Goal: Task Accomplishment & Management: Manage account settings

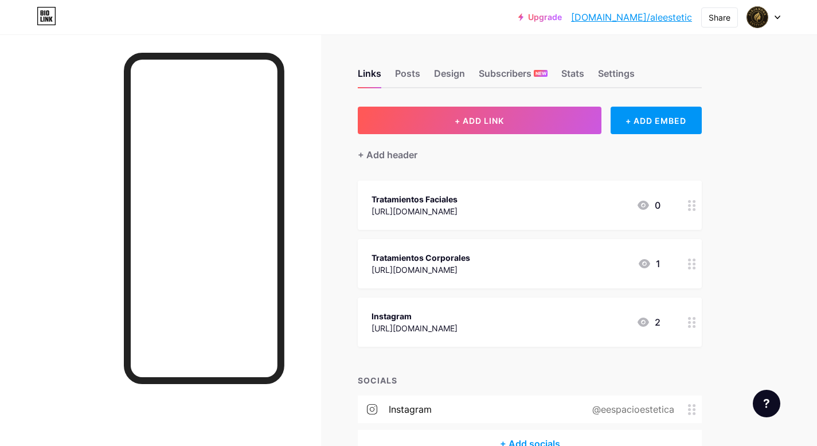
click at [475, 202] on div "Tratamientos Faciales [URL][DOMAIN_NAME] 0" at bounding box center [516, 205] width 289 height 26
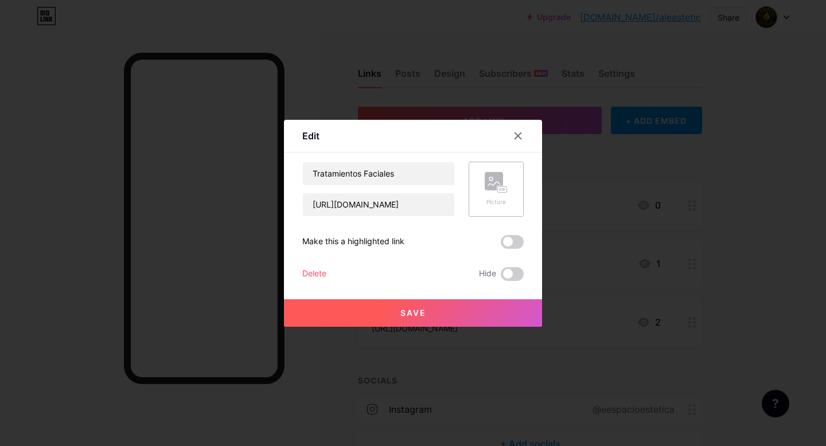
click at [475, 202] on div "Picture" at bounding box center [496, 189] width 55 height 55
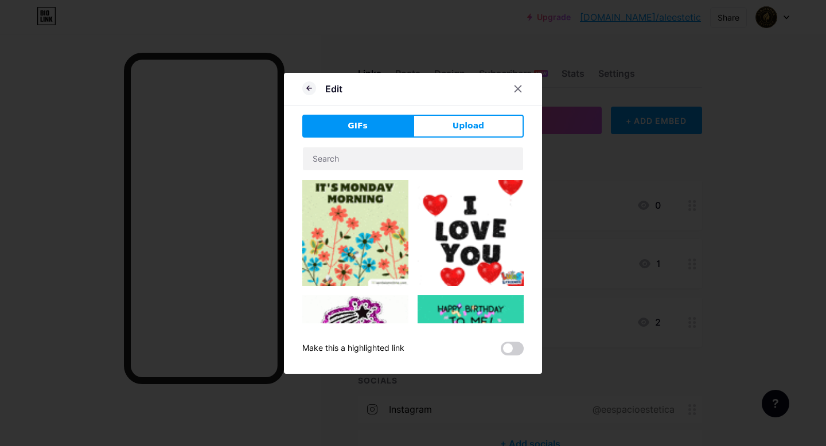
click at [516, 87] on icon at bounding box center [517, 88] width 9 height 9
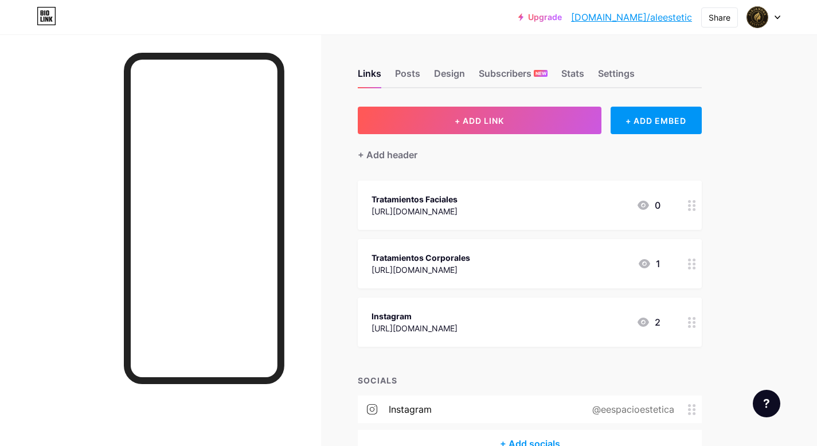
click at [423, 201] on div "Tratamientos Faciales" at bounding box center [415, 199] width 86 height 12
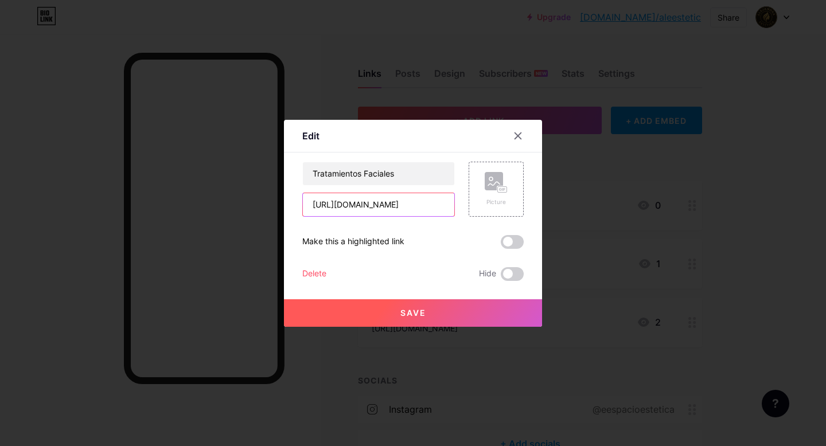
drag, startPoint x: 396, startPoint y: 205, endPoint x: 299, endPoint y: 205, distance: 97.5
click at [303, 205] on input "[URL][DOMAIN_NAME]" at bounding box center [378, 204] width 151 height 23
paste input "[DOMAIN_NAME][URL]"
type input "[URL][DOMAIN_NAME]"
click at [413, 173] on input "Tratamientos Faciales" at bounding box center [378, 173] width 151 height 23
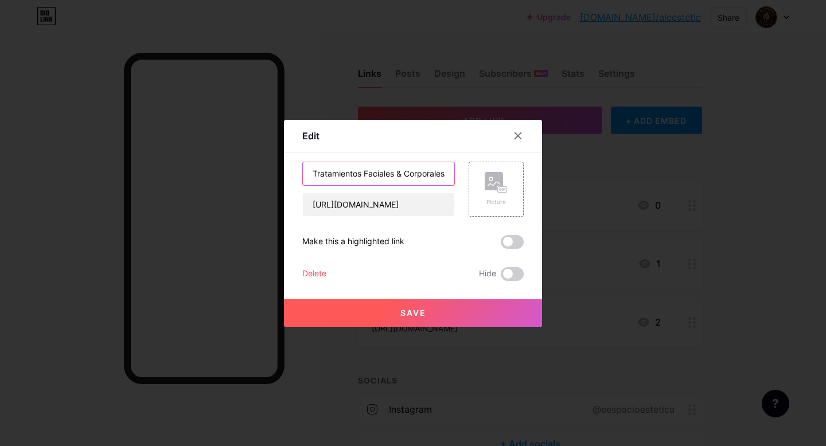
scroll to position [0, 2]
type input "Tratamientos Faciales & Corporales"
click at [416, 313] on span "Save" at bounding box center [413, 313] width 26 height 10
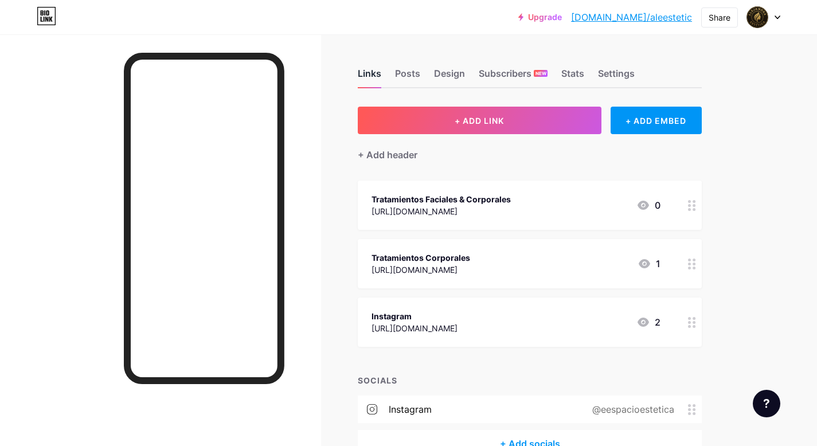
click at [373, 75] on div "Links" at bounding box center [370, 77] width 24 height 21
click at [411, 74] on div "Posts" at bounding box center [407, 77] width 25 height 21
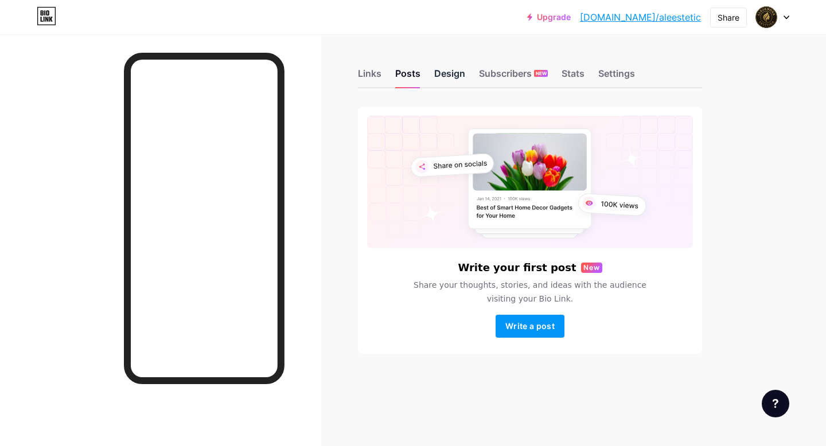
click at [443, 71] on div "Design" at bounding box center [449, 77] width 31 height 21
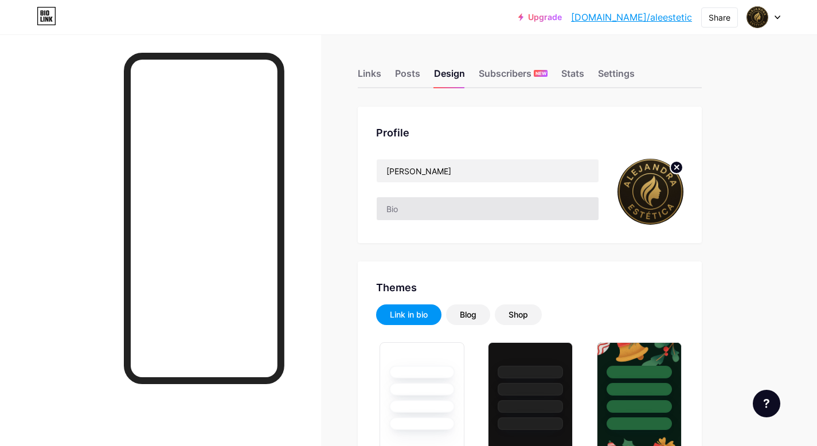
type input "#aa88a9"
type input "#d8edf3"
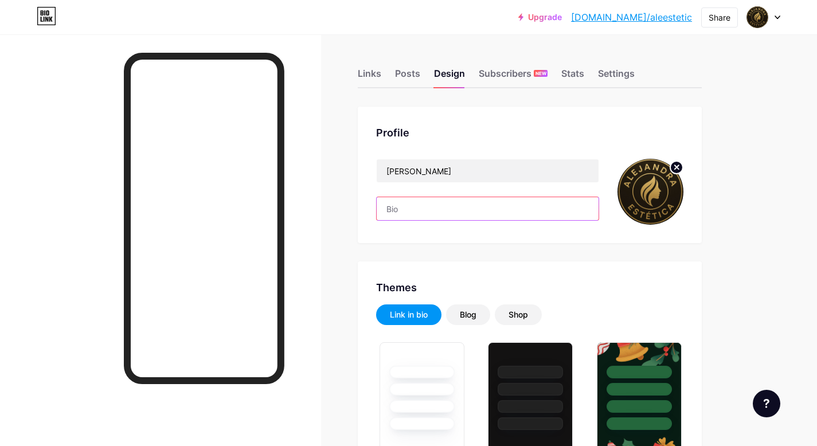
click at [417, 206] on input "text" at bounding box center [488, 208] width 222 height 23
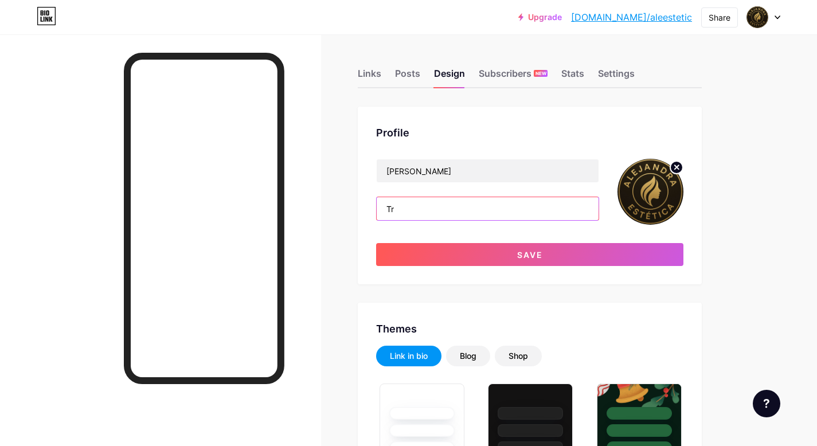
type input "T"
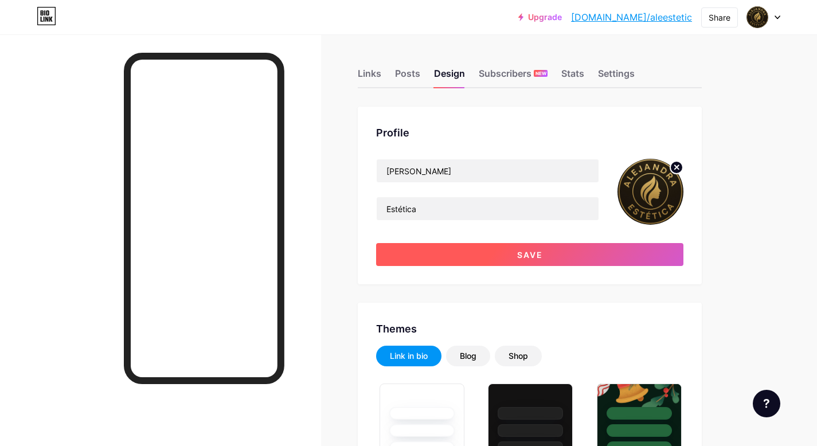
click at [509, 255] on button "Save" at bounding box center [529, 254] width 307 height 23
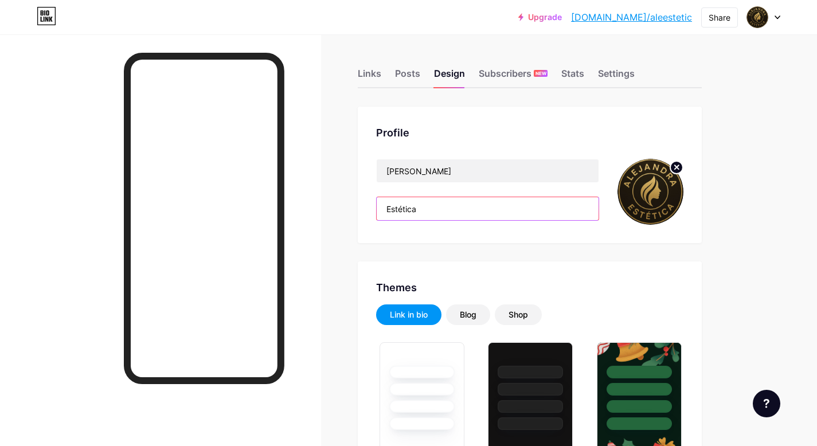
drag, startPoint x: 385, startPoint y: 208, endPoint x: 384, endPoint y: 215, distance: 7.0
click at [384, 210] on input "Estética" at bounding box center [488, 208] width 222 height 23
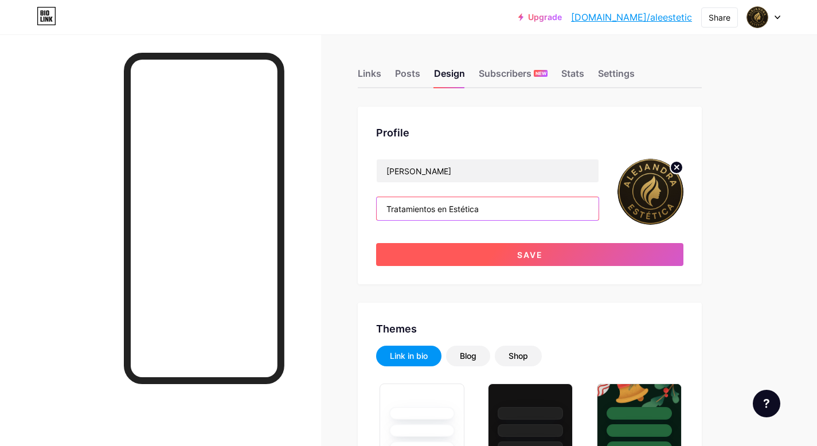
type input "Tratamientos en Estética"
click at [524, 255] on span "Save" at bounding box center [530, 255] width 26 height 10
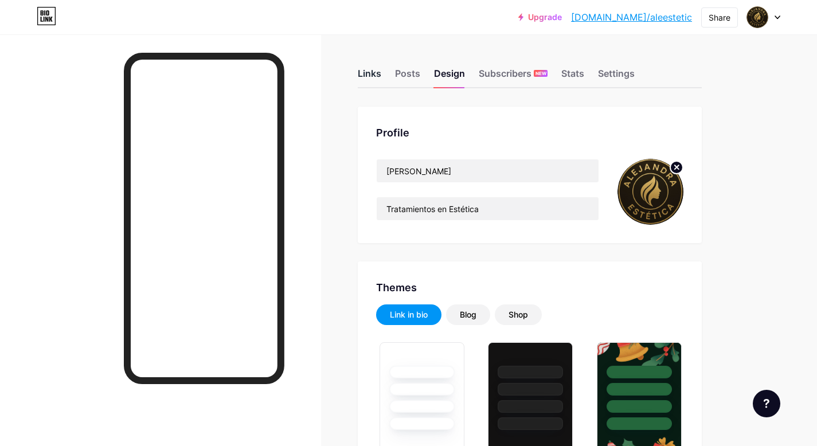
click at [372, 72] on div "Links" at bounding box center [370, 77] width 24 height 21
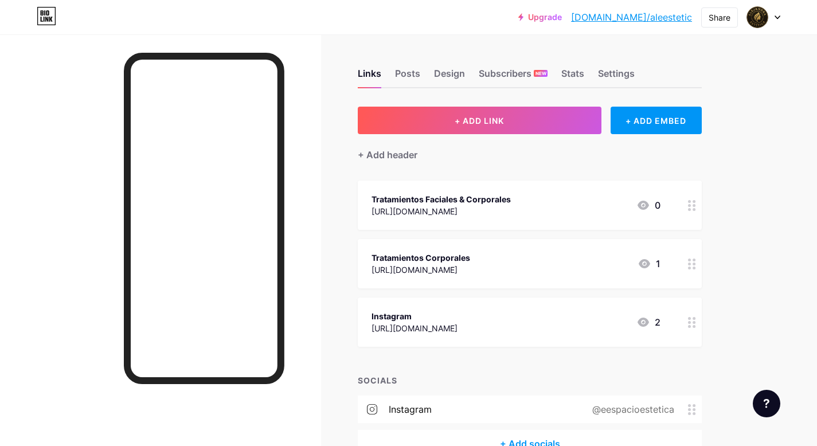
click at [425, 197] on div "Tratamientos Faciales & Corporales" at bounding box center [441, 199] width 139 height 12
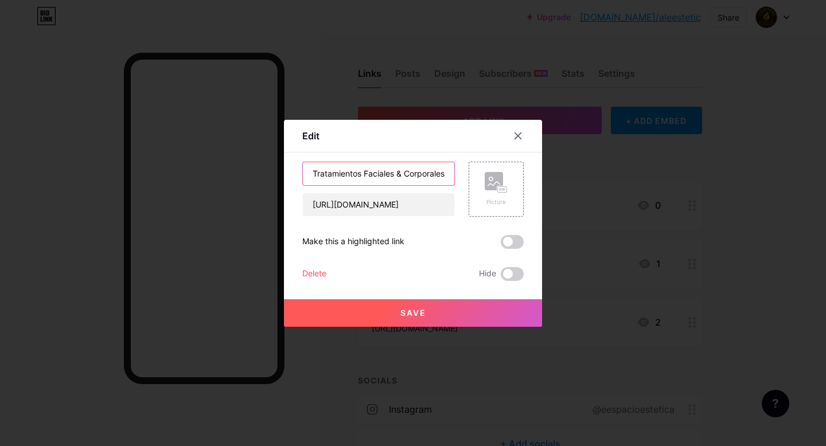
drag, startPoint x: 359, startPoint y: 173, endPoint x: 304, endPoint y: 175, distance: 55.1
click at [303, 174] on input "Tratamientos Faciales & Corporales" at bounding box center [378, 173] width 151 height 23
type input "Faciales & Corporales"
click at [424, 312] on button "Save" at bounding box center [413, 313] width 258 height 28
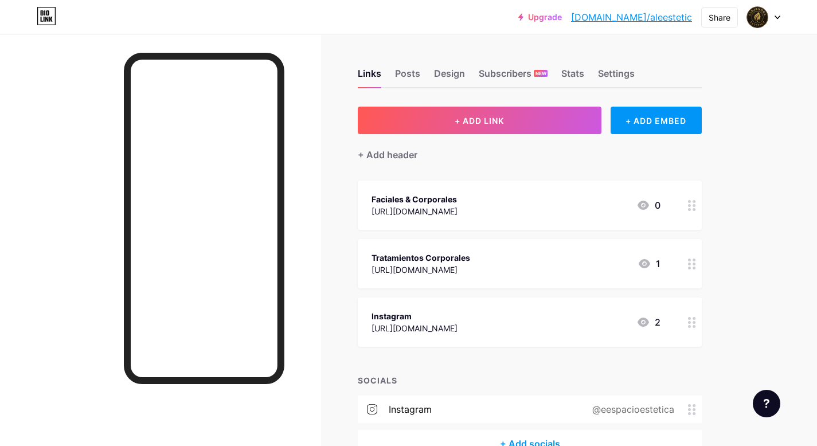
click at [469, 257] on div "Tratamientos Corporales" at bounding box center [421, 258] width 99 height 12
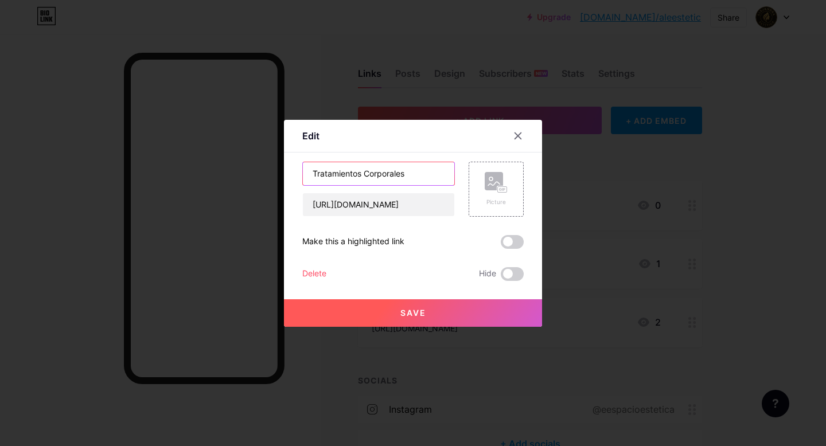
drag, startPoint x: 410, startPoint y: 173, endPoint x: 305, endPoint y: 165, distance: 105.9
click at [305, 165] on input "Tratamientos Corporales" at bounding box center [378, 173] width 151 height 23
paste input "Estética y Dermatocosmiatria"
type input "Estética y Dermatocosmiatria"
click at [410, 312] on span "Save" at bounding box center [413, 313] width 26 height 10
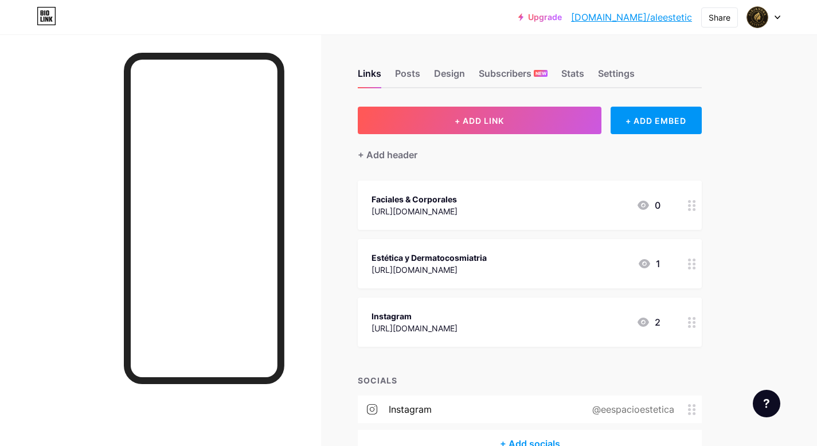
click at [497, 262] on div "Estética y Dermatocosmiatria [URL][DOMAIN_NAME] 1" at bounding box center [516, 264] width 289 height 26
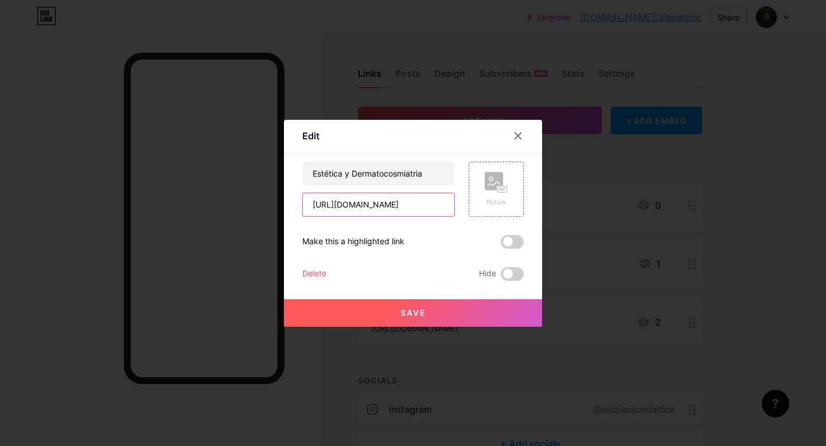
drag, startPoint x: 411, startPoint y: 207, endPoint x: 298, endPoint y: 205, distance: 113.0
click at [302, 205] on div "[URL][DOMAIN_NAME]" at bounding box center [378, 205] width 153 height 24
click at [405, 313] on span "Save" at bounding box center [413, 313] width 26 height 10
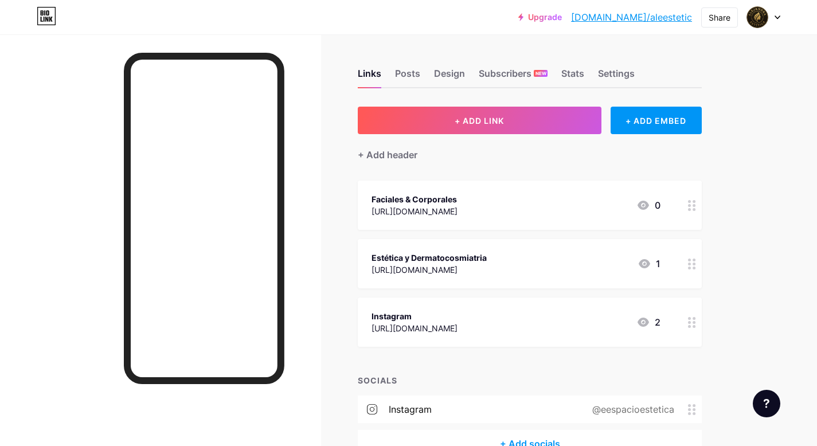
click at [498, 260] on div "Estética y Dermatocosmiatria [URL][DOMAIN_NAME] 1" at bounding box center [516, 264] width 289 height 26
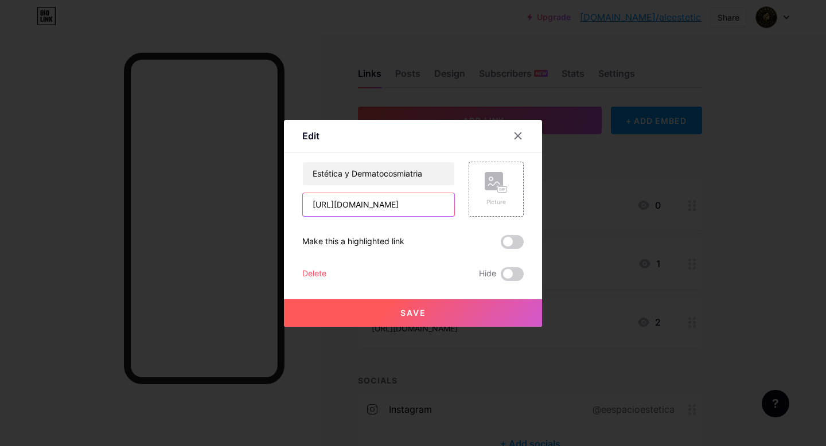
drag, startPoint x: 398, startPoint y: 202, endPoint x: 299, endPoint y: 202, distance: 98.7
click at [292, 203] on div "Edit Content YouTube Play YouTube video without leaving your page. ADD Vimeo Pl…" at bounding box center [413, 223] width 258 height 207
paste input "631yn"
type input "[URL][DOMAIN_NAME]"
click at [379, 311] on button "Save" at bounding box center [413, 313] width 258 height 28
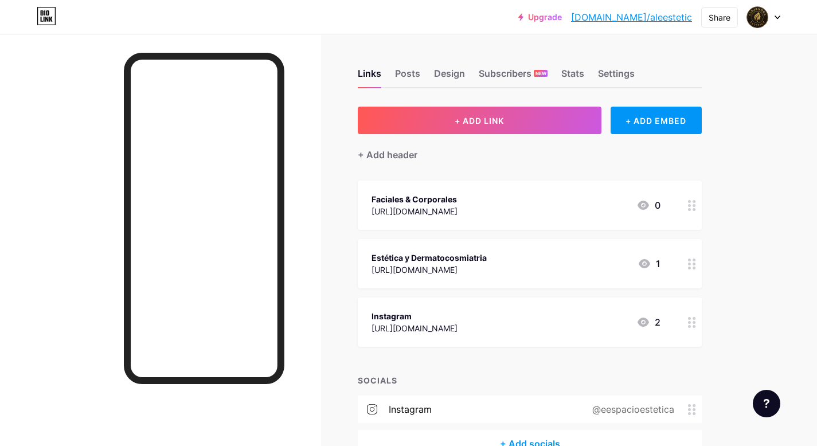
click at [462, 263] on div "Estética y Dermatocosmiatria [URL][DOMAIN_NAME]" at bounding box center [429, 264] width 115 height 26
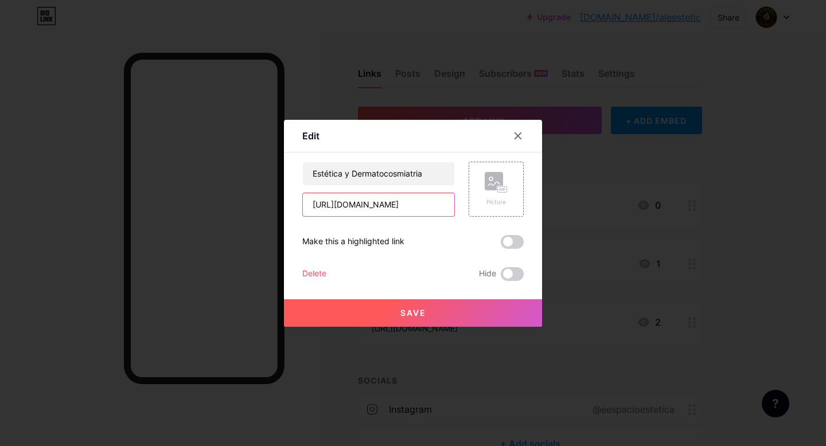
drag, startPoint x: 399, startPoint y: 202, endPoint x: 295, endPoint y: 202, distance: 103.8
click at [295, 201] on div "Edit Content YouTube Play YouTube video without leaving your page. ADD Vimeo Pl…" at bounding box center [413, 223] width 258 height 207
paste input "svwio"
type input "[URL][DOMAIN_NAME]"
click at [420, 314] on span "Save" at bounding box center [413, 313] width 26 height 10
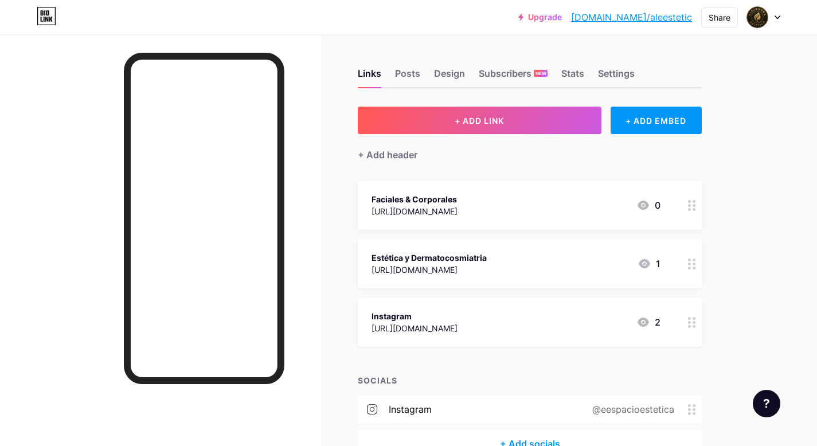
click at [513, 258] on div "Estética y Dermatocosmiatria [URL][DOMAIN_NAME] 1" at bounding box center [516, 264] width 289 height 26
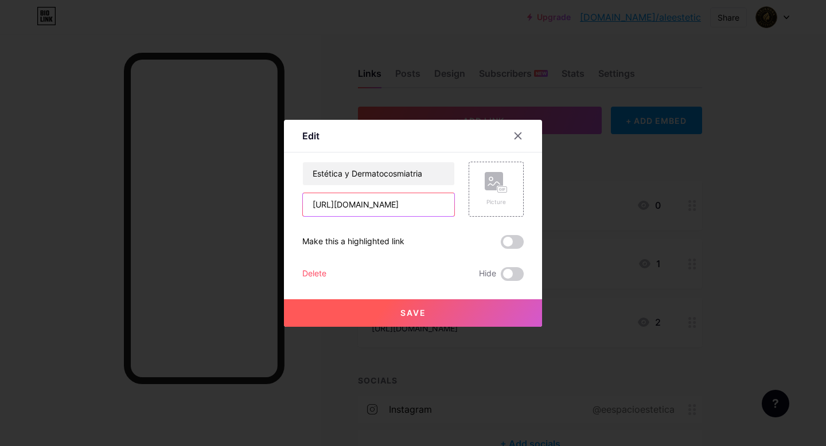
drag, startPoint x: 404, startPoint y: 206, endPoint x: 295, endPoint y: 201, distance: 109.7
click at [295, 201] on div "Edit Content YouTube Play YouTube video without leaving your page. ADD Vimeo Pl…" at bounding box center [413, 223] width 258 height 207
paste input "[DOMAIN_NAME][URL][PERSON_NAME]"
type input "[URL][DOMAIN_NAME][PERSON_NAME]"
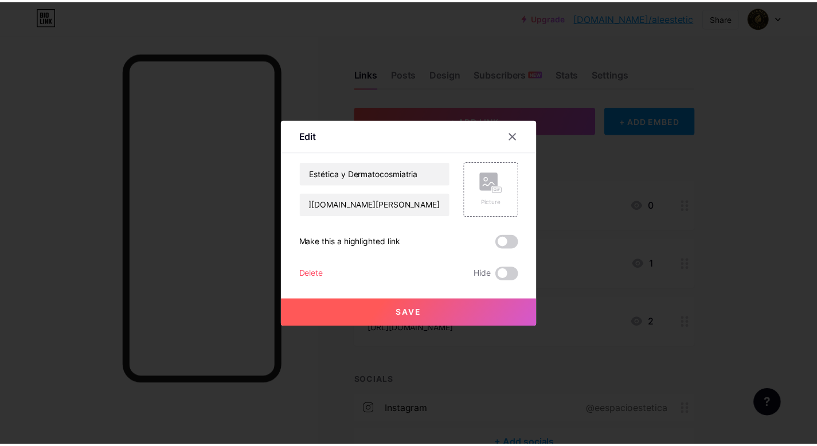
scroll to position [0, 0]
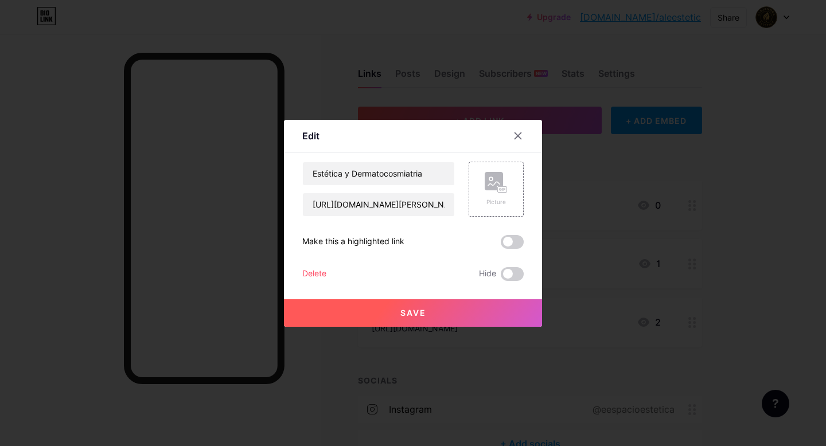
click at [401, 312] on span "Save" at bounding box center [413, 313] width 26 height 10
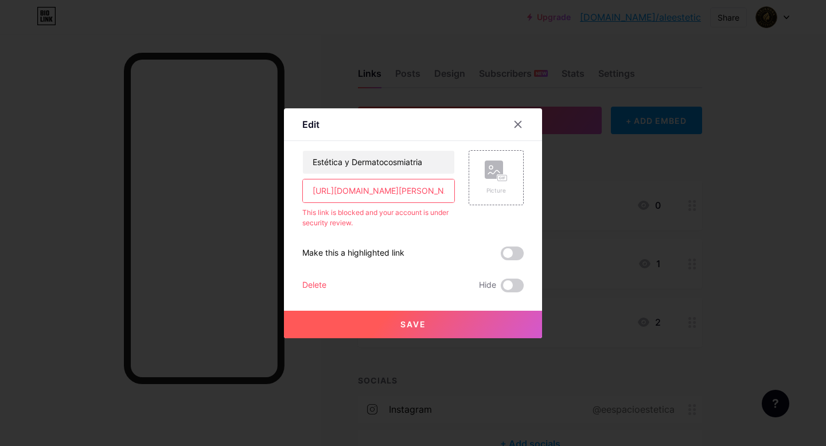
click at [513, 127] on icon at bounding box center [517, 124] width 9 height 9
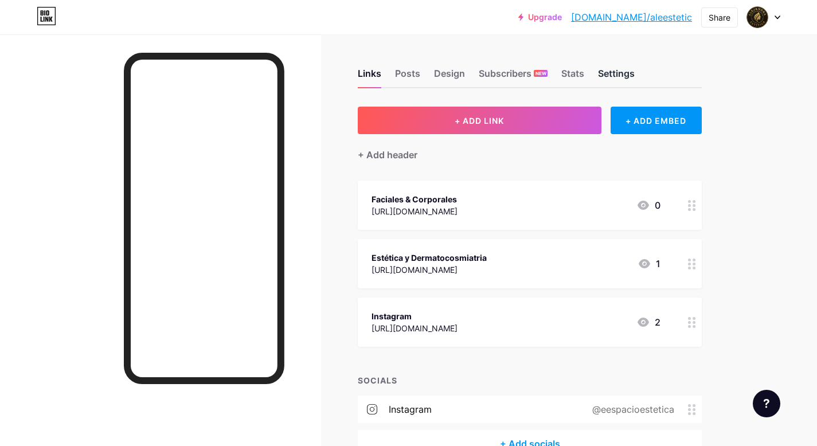
click at [630, 73] on div "Settings" at bounding box center [616, 77] width 37 height 21
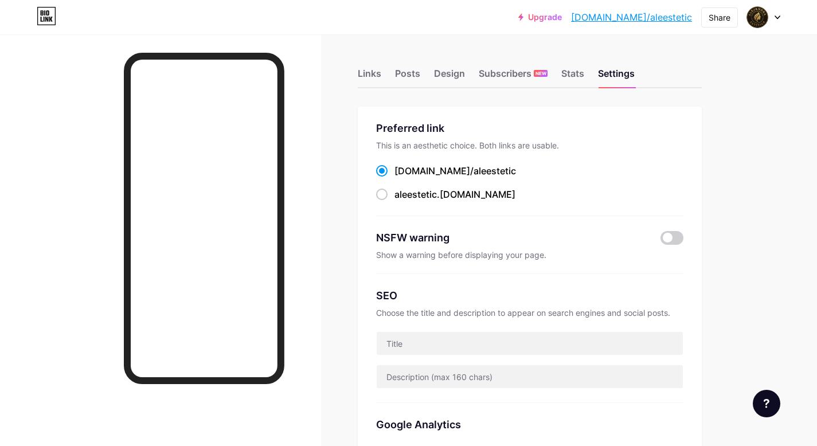
click at [780, 15] on icon at bounding box center [778, 17] width 6 height 4
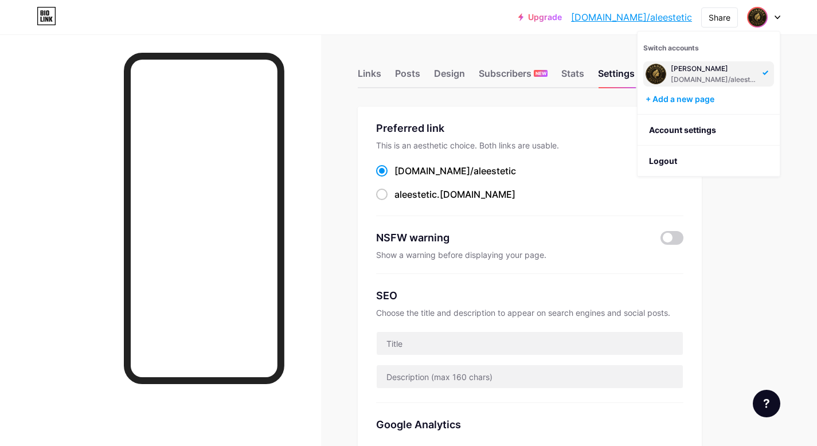
click at [668, 17] on link "[DOMAIN_NAME]/aleestetic" at bounding box center [631, 17] width 121 height 14
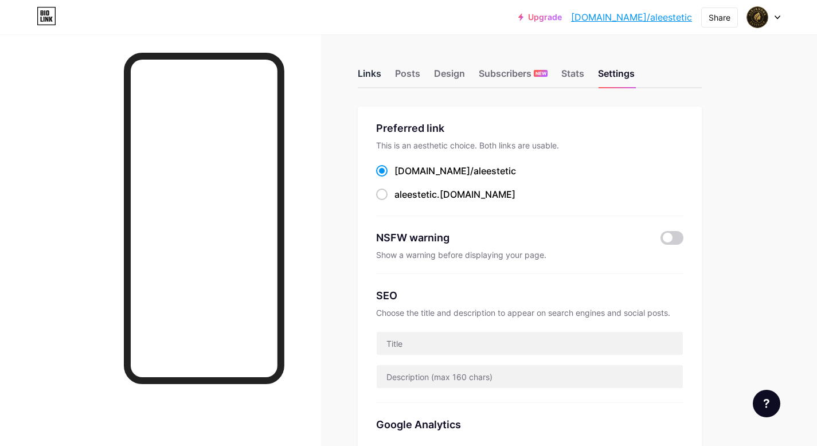
click at [371, 72] on div "Links" at bounding box center [370, 77] width 24 height 21
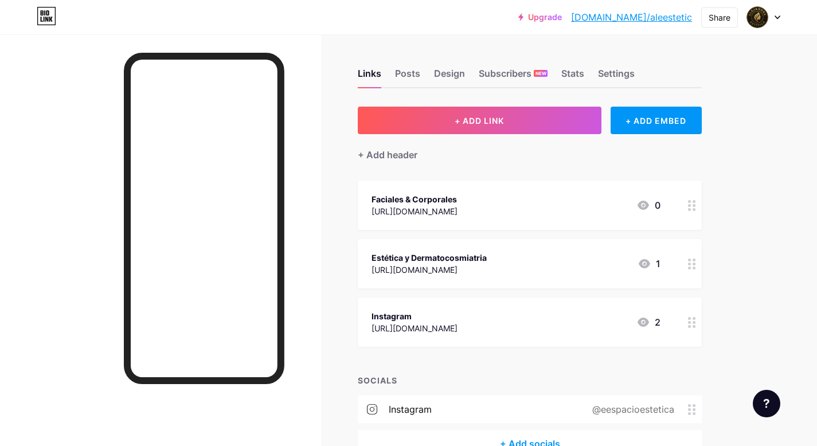
drag, startPoint x: 569, startPoint y: 270, endPoint x: 561, endPoint y: 229, distance: 42.1
click at [566, 227] on span "Faciales & Corporales [URL][DOMAIN_NAME] 0 Estética y Dermatocosmiatria [URL][D…" at bounding box center [530, 264] width 344 height 166
click at [511, 196] on div "Estética y Dermatocosmiatria [URL][DOMAIN_NAME] 1" at bounding box center [516, 205] width 289 height 26
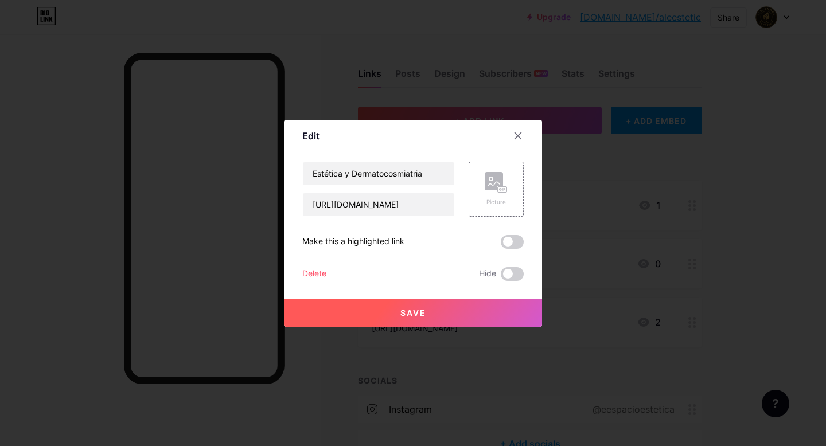
click at [511, 196] on div "Picture" at bounding box center [496, 189] width 55 height 55
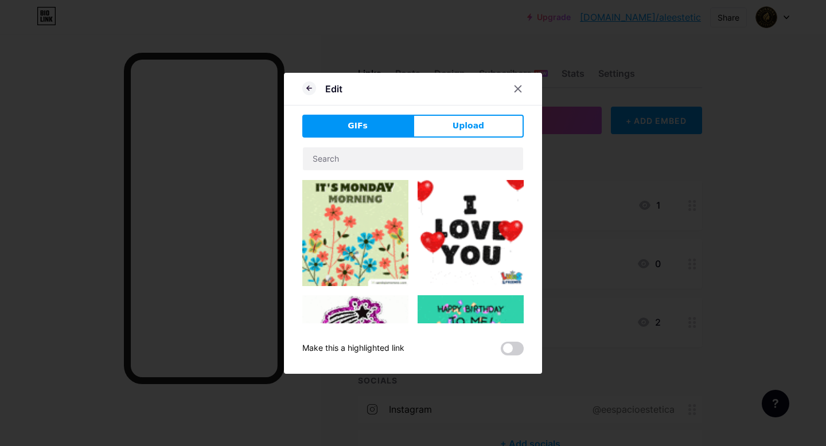
click at [516, 85] on icon at bounding box center [517, 88] width 9 height 9
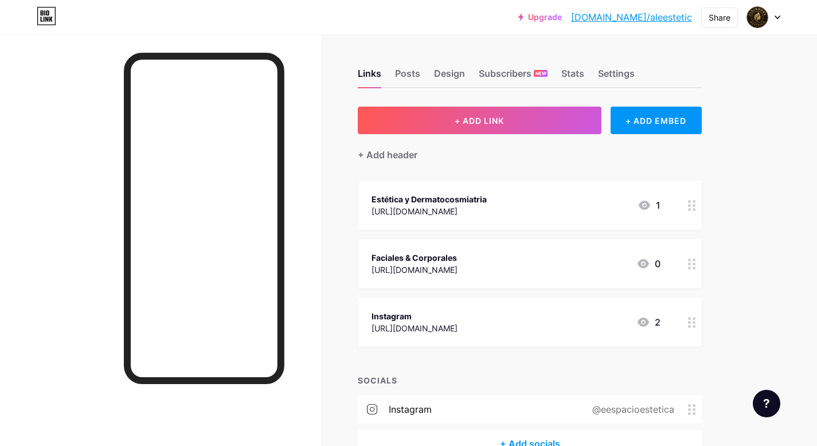
click at [489, 191] on div "Estética y Dermatocosmiatria [URL][DOMAIN_NAME] 1" at bounding box center [530, 205] width 344 height 49
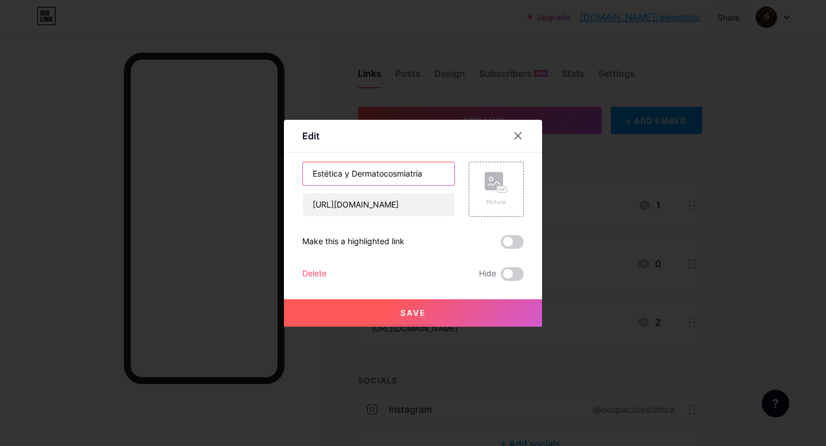
click at [343, 173] on input "Estética y Dermatocosmiatria" at bounding box center [378, 173] width 151 height 23
type input "Estética - Dermatocosmiatria"
click at [442, 310] on button "Save" at bounding box center [413, 313] width 258 height 28
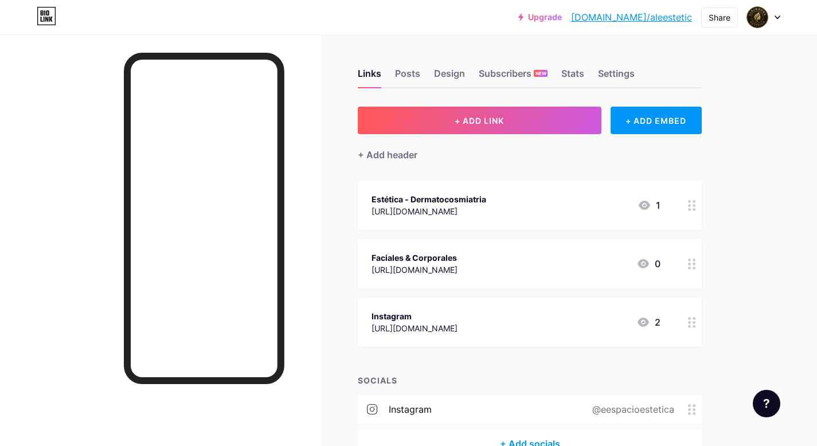
click at [536, 199] on div "Estética - Dermatocosmiatria [URL][DOMAIN_NAME] 1" at bounding box center [516, 205] width 289 height 26
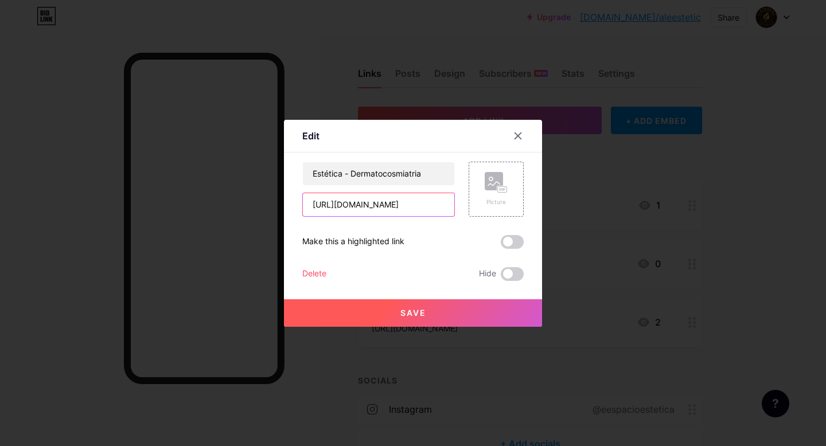
drag, startPoint x: 389, startPoint y: 203, endPoint x: 298, endPoint y: 201, distance: 91.2
click at [302, 201] on div "[URL][DOMAIN_NAME]" at bounding box center [378, 205] width 153 height 24
paste input "99anms"
type input "[URL][DOMAIN_NAME]"
click at [307, 173] on input "Estética - Dermatocosmiatria" at bounding box center [378, 173] width 151 height 23
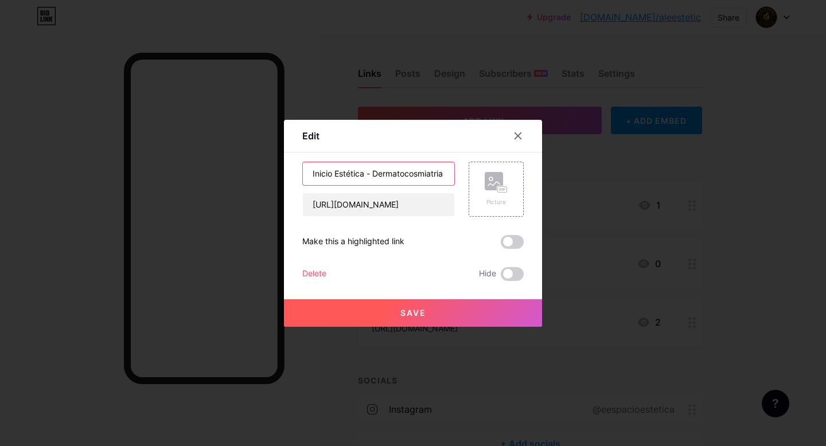
scroll to position [0, 1]
drag, startPoint x: 442, startPoint y: 173, endPoint x: 329, endPoint y: 176, distance: 113.0
click at [329, 175] on input "Inicio Estética - Dermatocosmiatria" at bounding box center [378, 173] width 151 height 23
type input "Inicio"
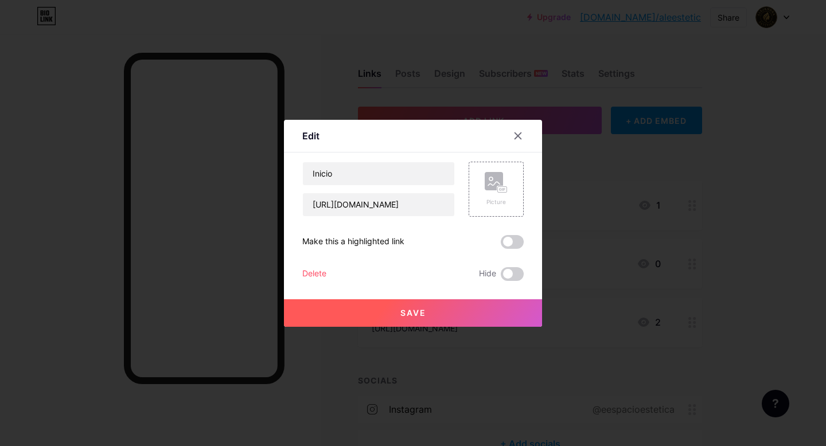
click at [412, 311] on span "Save" at bounding box center [413, 313] width 26 height 10
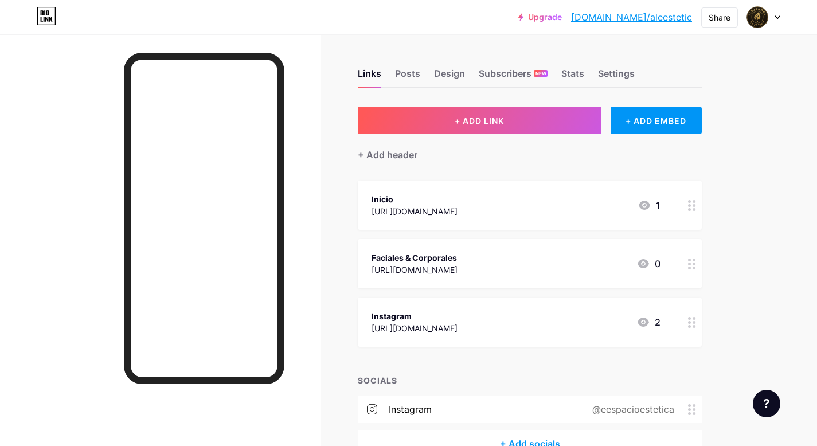
click at [467, 260] on div "Faciales & Corporales [URL][DOMAIN_NAME] 0" at bounding box center [516, 264] width 289 height 26
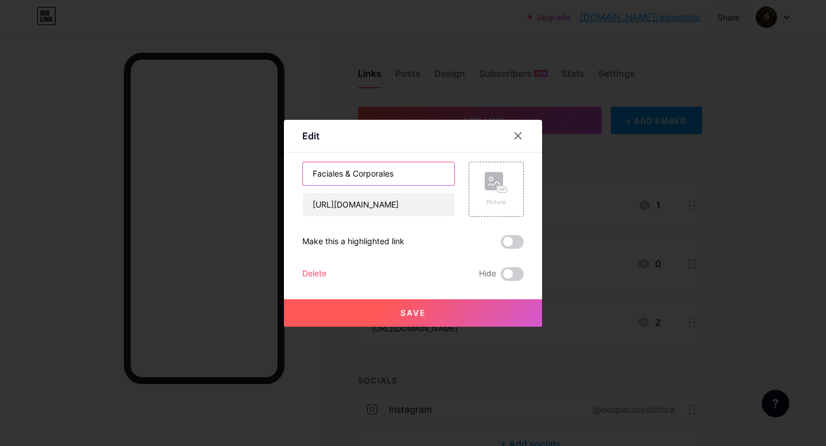
click at [309, 174] on input "Faciales & Corporales" at bounding box center [378, 173] width 151 height 23
drag, startPoint x: 392, startPoint y: 173, endPoint x: 455, endPoint y: 176, distance: 63.2
click at [455, 177] on div "Tratamientos Faciales & Corporales [URL][DOMAIN_NAME] Picture" at bounding box center [412, 189] width 221 height 55
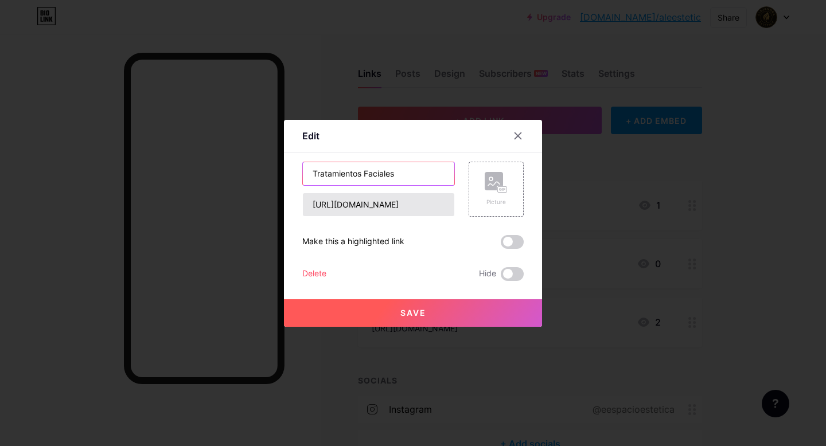
type input "Tratamientos Faciales"
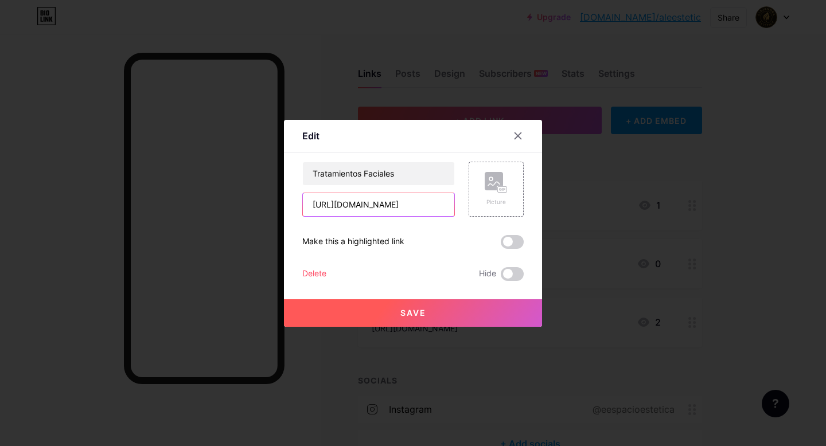
drag, startPoint x: 402, startPoint y: 206, endPoint x: 292, endPoint y: 202, distance: 109.6
click at [293, 202] on div "Edit Content YouTube Play YouTube video without leaving your page. ADD Vimeo Pl…" at bounding box center [413, 223] width 258 height 207
paste input "wgc1v"
type input "[URL][DOMAIN_NAME]"
click at [403, 313] on span "Save" at bounding box center [413, 313] width 26 height 10
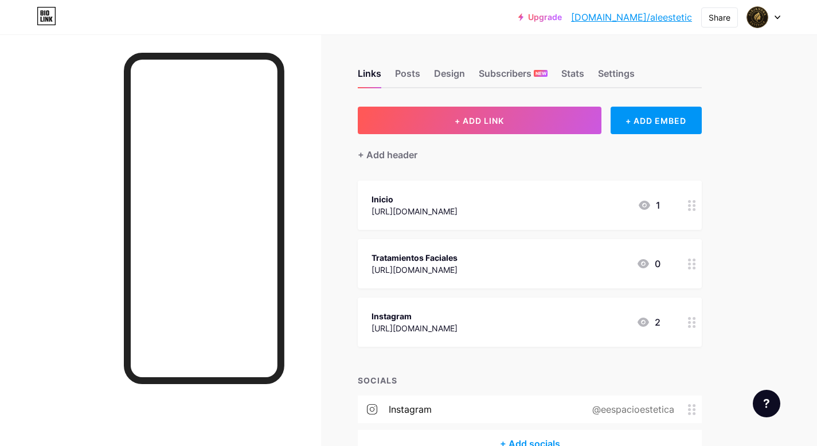
click at [494, 208] on div "Inicio [URL][DOMAIN_NAME] 1" at bounding box center [516, 205] width 289 height 26
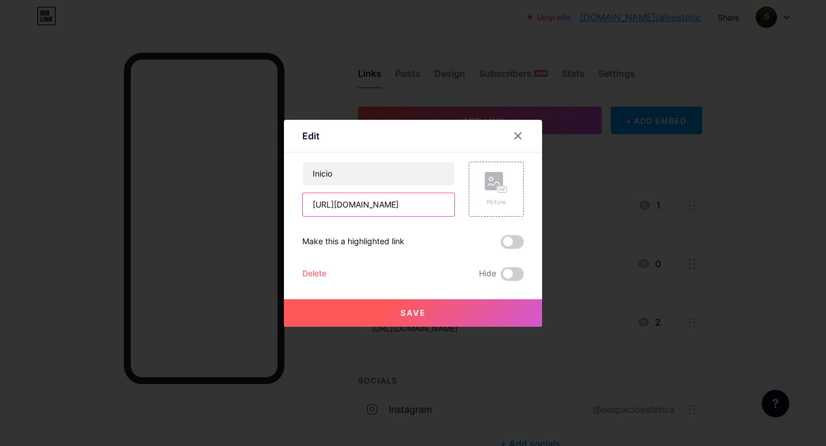
drag, startPoint x: 396, startPoint y: 206, endPoint x: 298, endPoint y: 202, distance: 98.2
click at [302, 202] on div "[URL][DOMAIN_NAME]" at bounding box center [378, 205] width 153 height 24
click at [385, 310] on button "Save" at bounding box center [413, 313] width 258 height 28
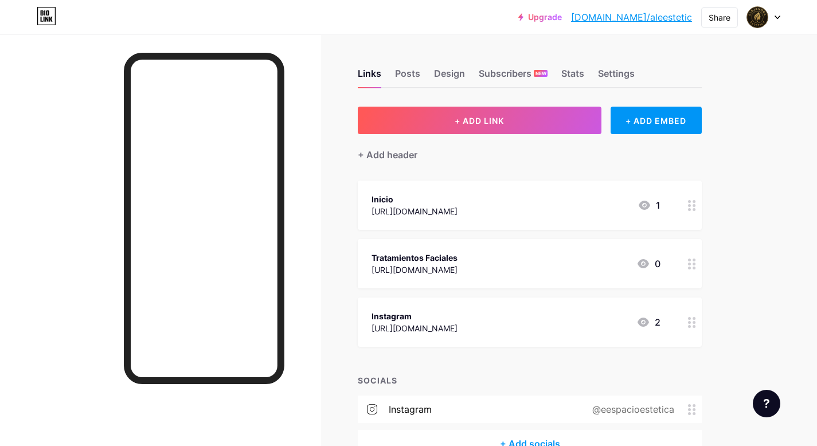
click at [458, 315] on div "Instagram" at bounding box center [415, 316] width 86 height 12
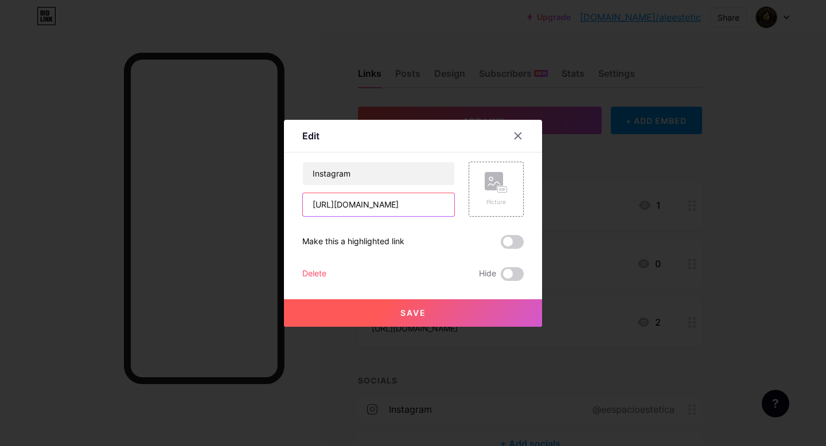
scroll to position [0, 43]
drag, startPoint x: 306, startPoint y: 202, endPoint x: 460, endPoint y: 208, distance: 154.4
click at [464, 209] on div "Instagram [URL][DOMAIN_NAME] Picture" at bounding box center [412, 189] width 221 height 55
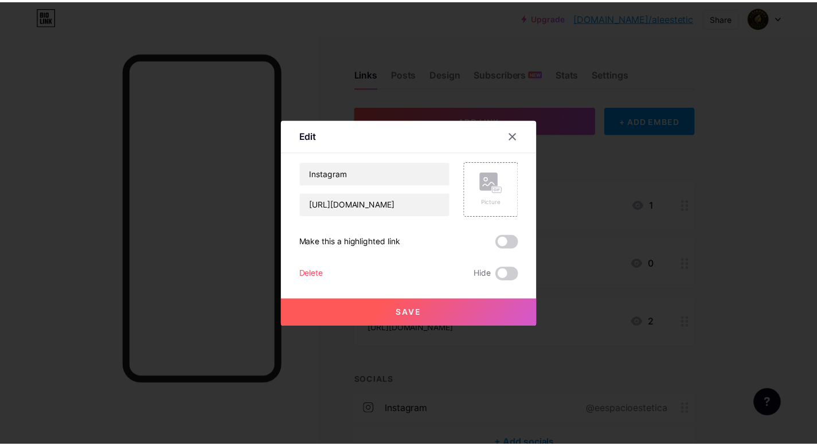
scroll to position [0, 0]
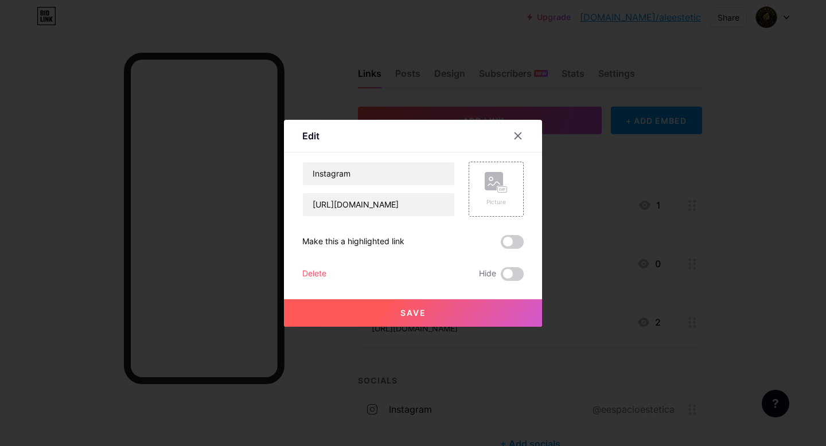
click at [515, 135] on icon at bounding box center [517, 135] width 9 height 9
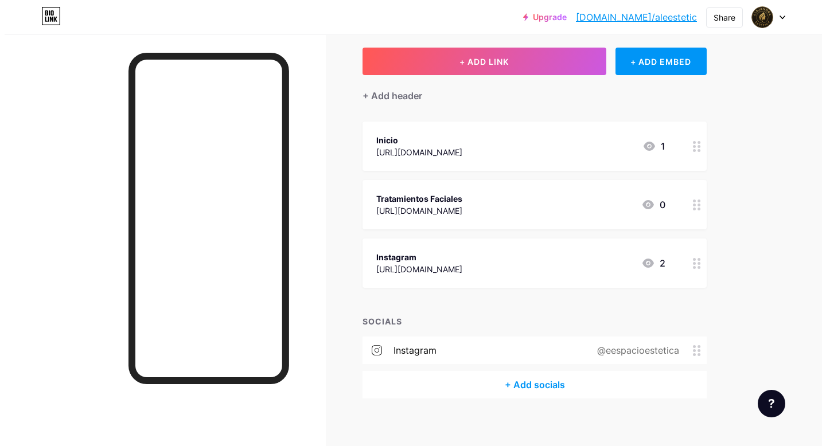
scroll to position [64, 0]
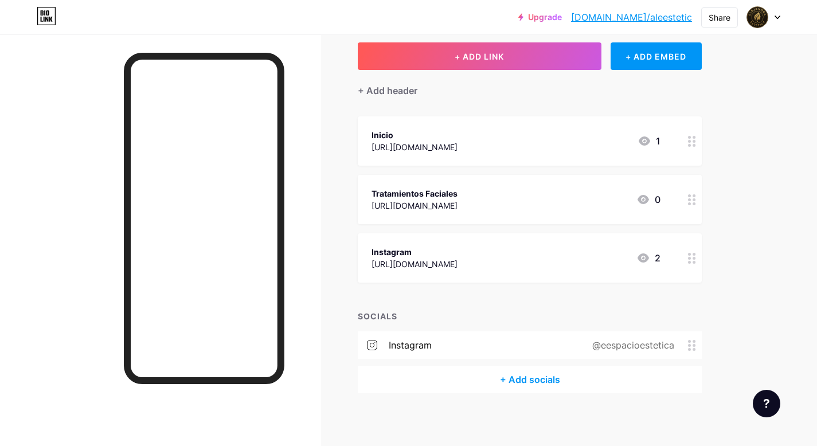
click at [497, 345] on div "instagram @eespacioestetica" at bounding box center [530, 346] width 344 height 28
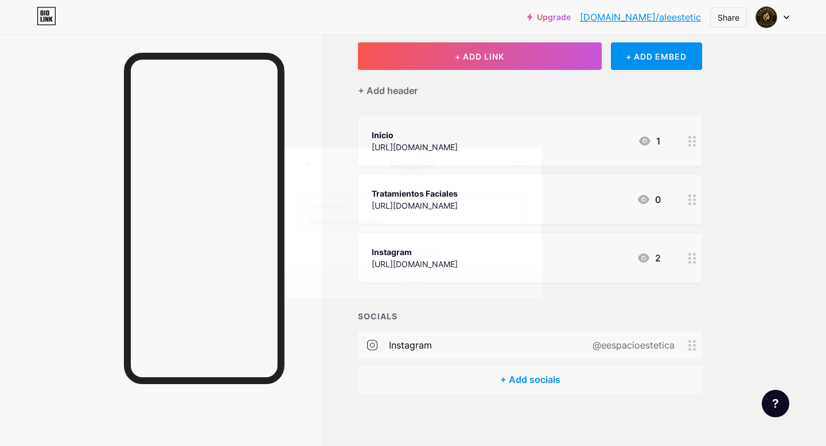
drag, startPoint x: 407, startPoint y: 221, endPoint x: 285, endPoint y: 217, distance: 122.2
click at [285, 217] on div "Instagram Instagram eespacioestetica Remove icon Save" at bounding box center [413, 222] width 258 height 151
paste input "[URL][DOMAIN_NAME]"
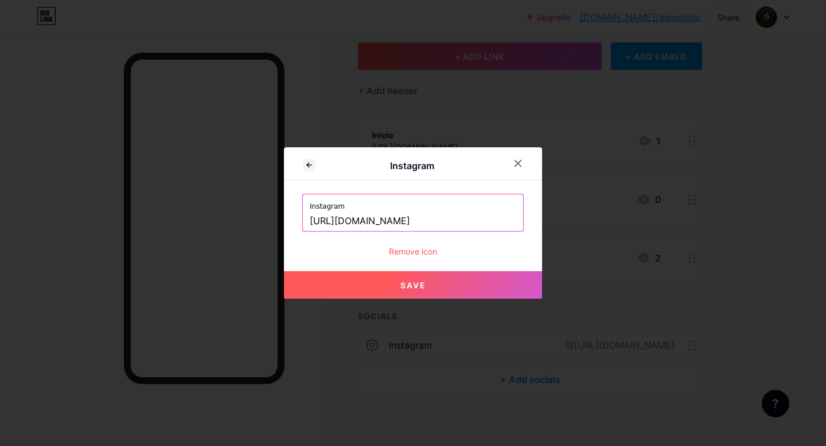
click at [385, 283] on button "Save" at bounding box center [413, 285] width 258 height 28
type input "[URL][DOMAIN_NAME][DOMAIN_NAME]"
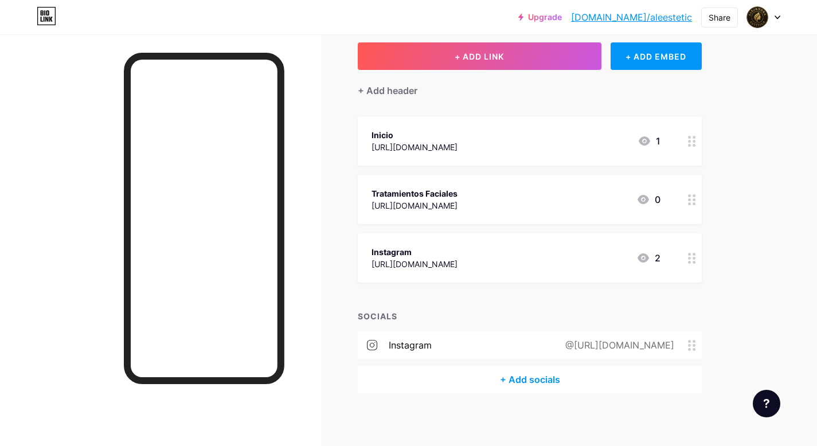
click at [458, 251] on div "Instagram" at bounding box center [415, 252] width 86 height 12
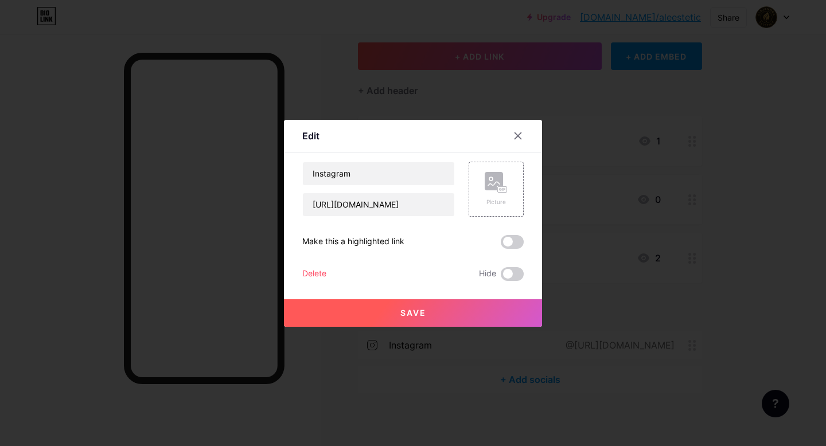
click at [474, 251] on div "Instagram [URL][DOMAIN_NAME] Picture Make this a highlighted link Delete Hide S…" at bounding box center [412, 221] width 221 height 119
drag, startPoint x: 369, startPoint y: 174, endPoint x: 297, endPoint y: 178, distance: 72.4
click at [297, 178] on div "Edit Content YouTube Play YouTube video without leaving your page. ADD Vimeo Pl…" at bounding box center [413, 223] width 258 height 207
type input "Tratamientos Corporales"
click at [390, 313] on button "Save" at bounding box center [413, 313] width 258 height 28
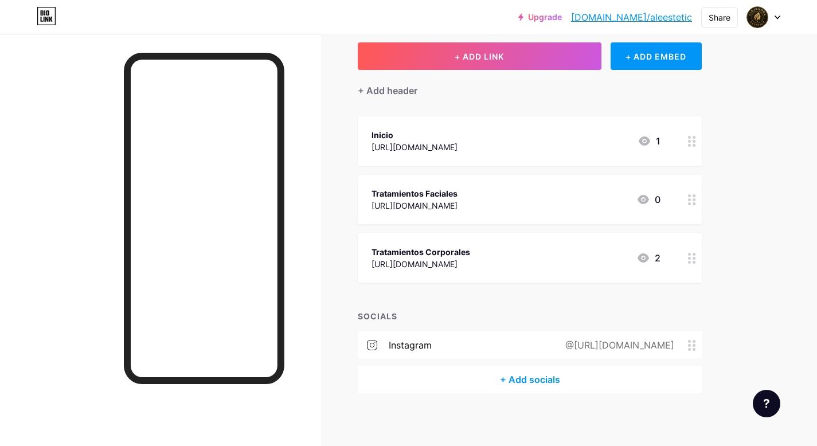
click at [587, 247] on div "Tratamientos Corporales [URL][DOMAIN_NAME] 2" at bounding box center [516, 258] width 289 height 26
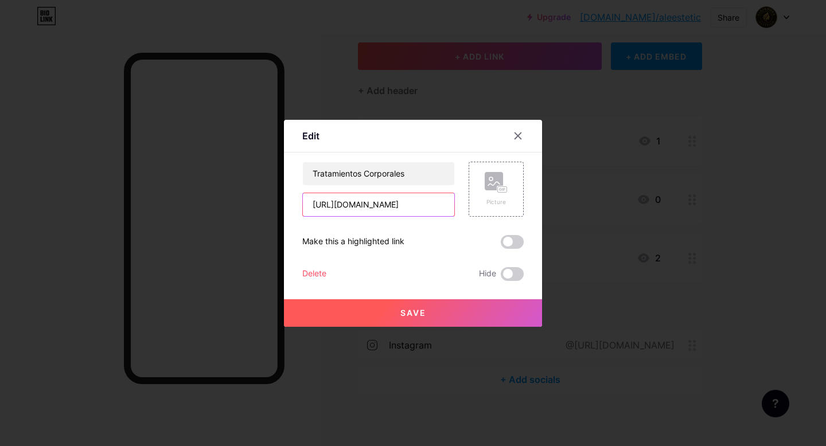
scroll to position [0, 43]
drag, startPoint x: 303, startPoint y: 204, endPoint x: 461, endPoint y: 218, distance: 158.3
click at [462, 217] on div "Tratamientos Corporales [URL][DOMAIN_NAME] Picture Make this a highlighted link…" at bounding box center [412, 221] width 221 height 119
paste input "[DOMAIN_NAME][URL]"
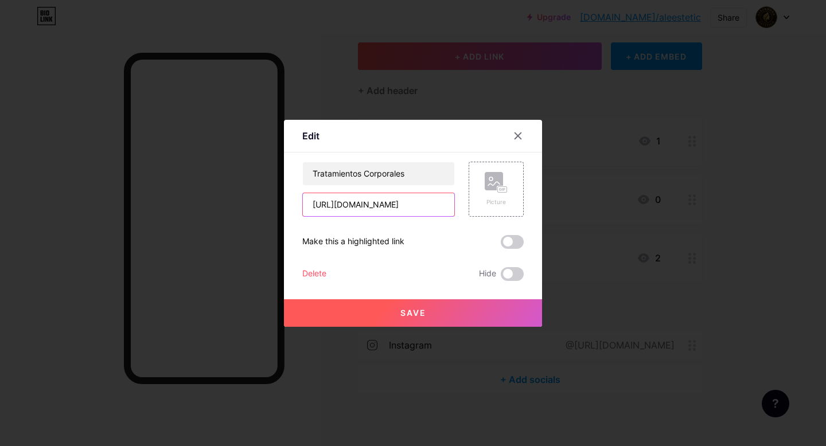
type input "[URL][DOMAIN_NAME]"
click at [403, 310] on span "Save" at bounding box center [413, 313] width 26 height 10
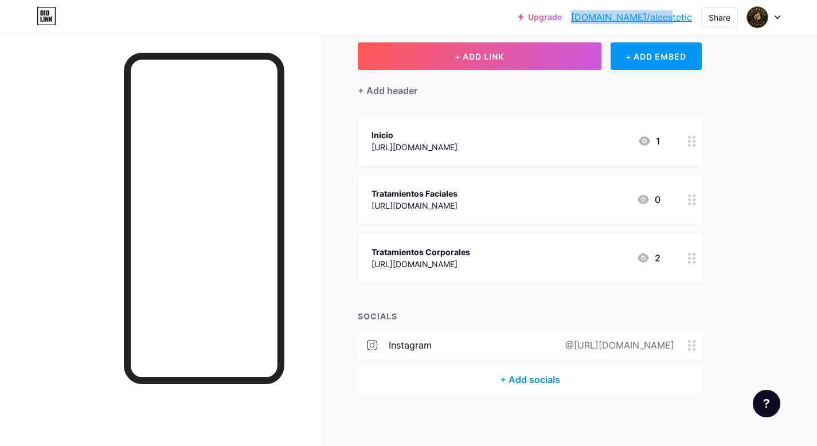
drag, startPoint x: 613, startPoint y: 15, endPoint x: 698, endPoint y: 24, distance: 85.3
click at [696, 24] on div "Upgrade [DOMAIN_NAME]/aleest... [DOMAIN_NAME]/aleestetic Share Switch accounts …" at bounding box center [650, 17] width 262 height 21
click at [716, 15] on div "Share" at bounding box center [720, 17] width 22 height 12
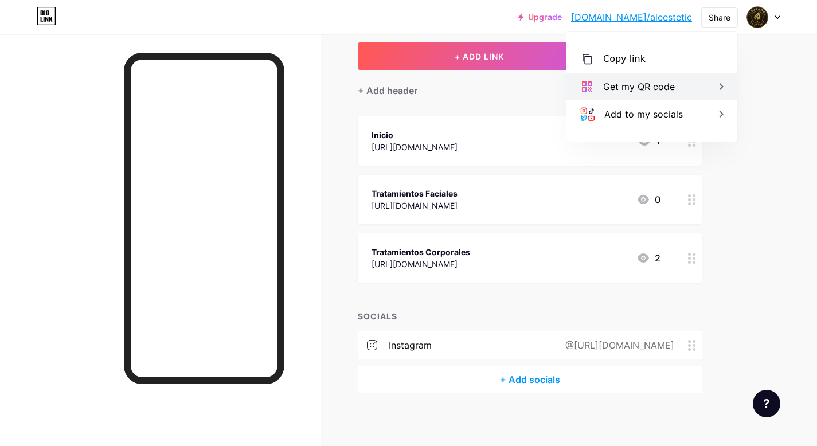
click at [655, 84] on div "Get my QR code" at bounding box center [639, 87] width 72 height 14
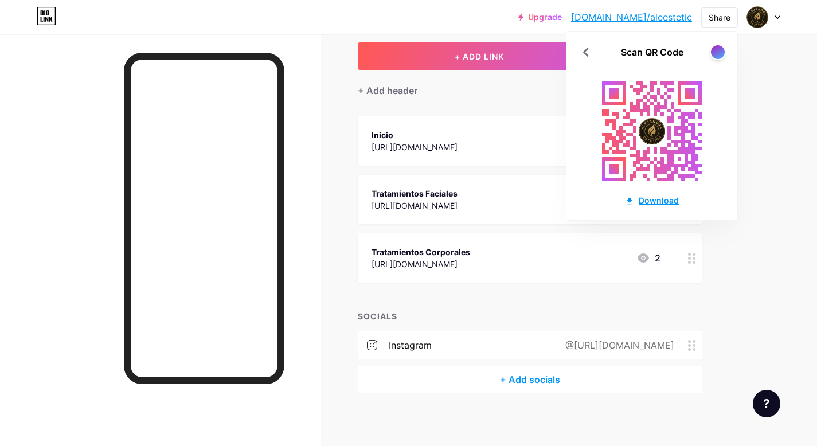
click at [657, 200] on div "Download" at bounding box center [652, 200] width 54 height 12
drag, startPoint x: 613, startPoint y: 18, endPoint x: 657, endPoint y: 27, distance: 45.0
click at [657, 27] on div "Upgrade [DOMAIN_NAME]/aleest... [DOMAIN_NAME]/aleestetic" at bounding box center [606, 17] width 174 height 21
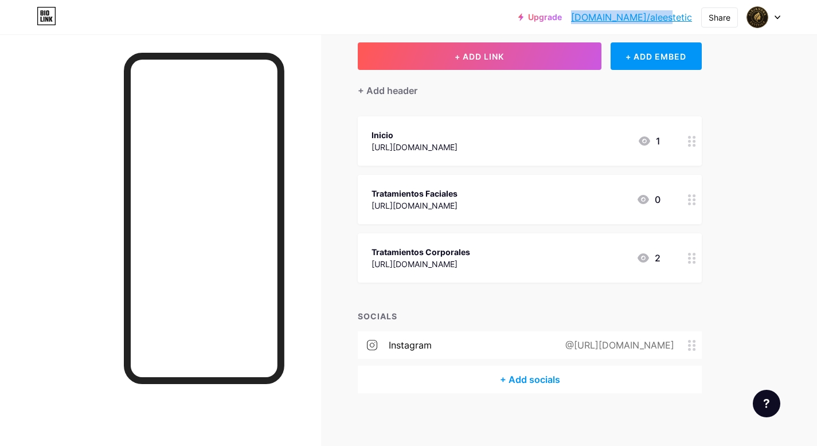
copy link "[DOMAIN_NAME]/aleestetic"
click at [501, 134] on div "Inicio [URL][DOMAIN_NAME] 1" at bounding box center [516, 141] width 289 height 26
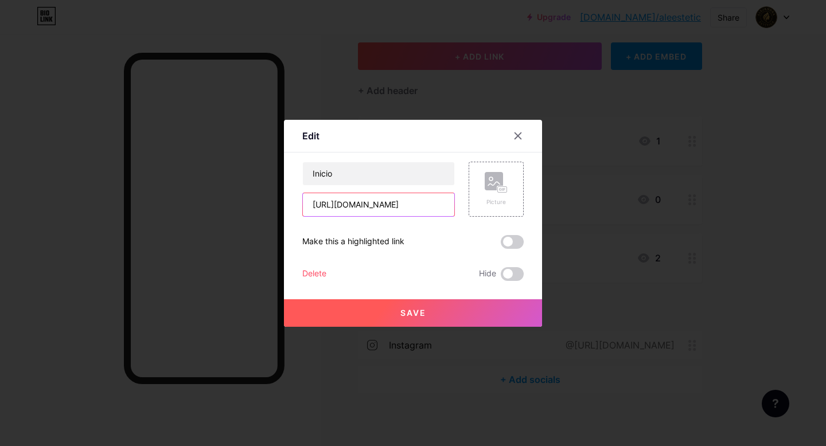
drag, startPoint x: 394, startPoint y: 205, endPoint x: 294, endPoint y: 201, distance: 99.3
click at [293, 204] on div "Edit Content YouTube Play YouTube video without leaving your page. ADD Vimeo Pl…" at bounding box center [413, 223] width 258 height 207
click at [515, 135] on icon at bounding box center [517, 135] width 9 height 9
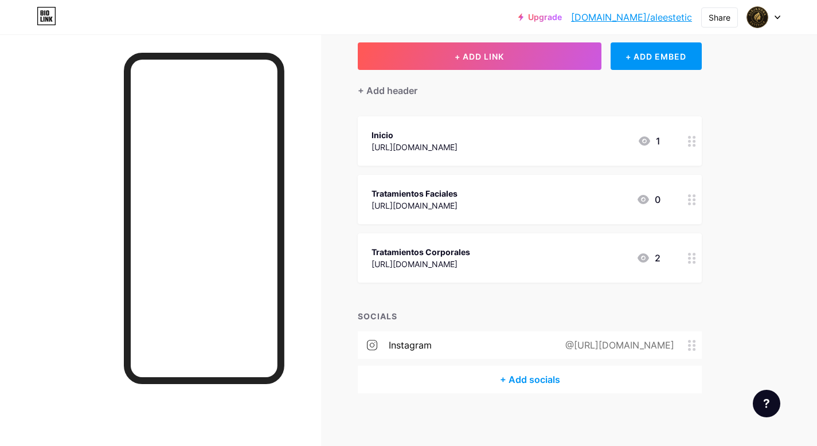
click at [478, 201] on div "Tratamientos Faciales [URL][DOMAIN_NAME] 0" at bounding box center [516, 199] width 289 height 26
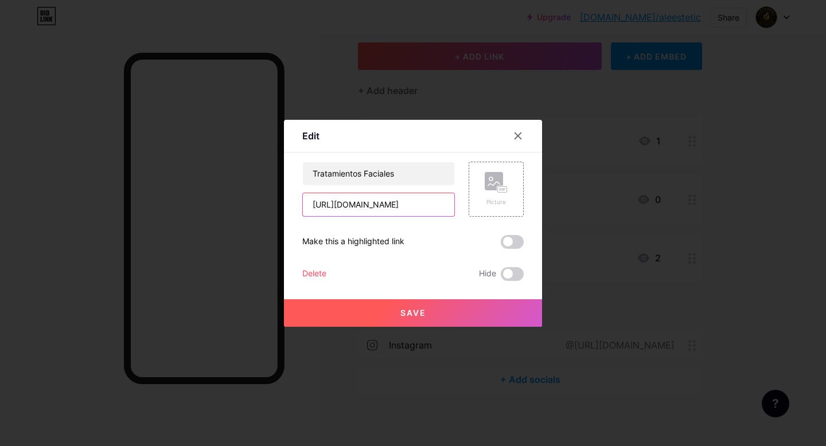
drag, startPoint x: 391, startPoint y: 205, endPoint x: 297, endPoint y: 204, distance: 94.1
click at [297, 204] on div "Edit Content YouTube Play YouTube video without leaving your page. ADD Vimeo Pl…" at bounding box center [413, 223] width 258 height 207
